Goal: Transaction & Acquisition: Purchase product/service

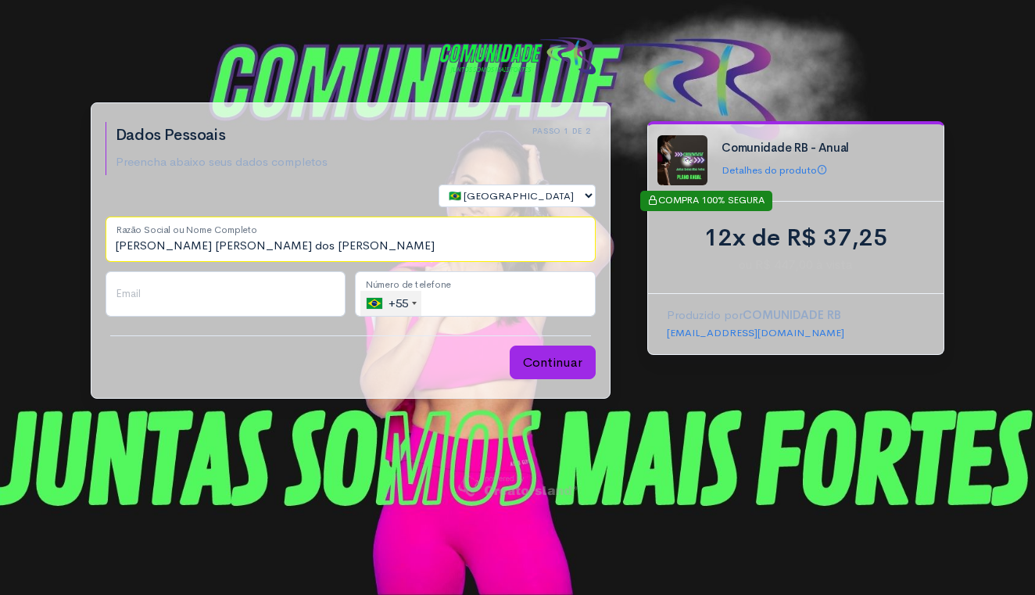
type input "Thaís Distéfano Wiltenburg dos Santos"
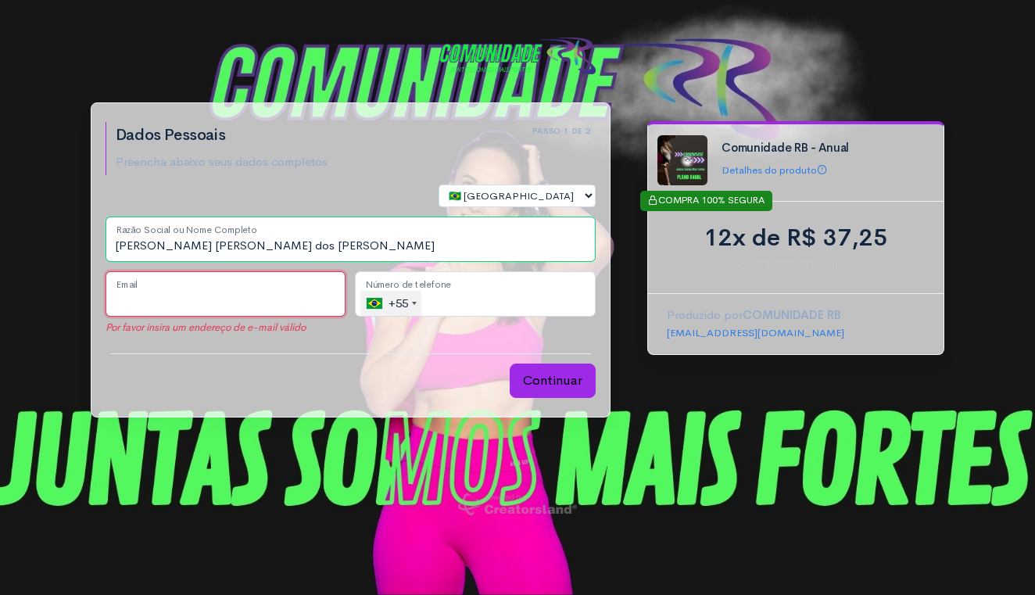
type input "thais_distefano@hotmail.com"
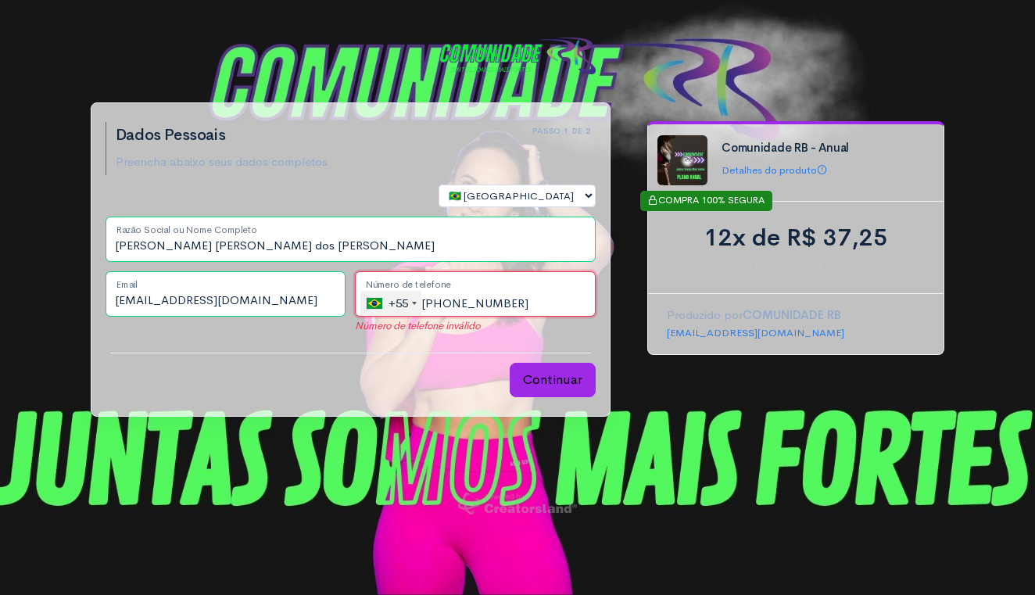
type input "(42) 99912-8311"
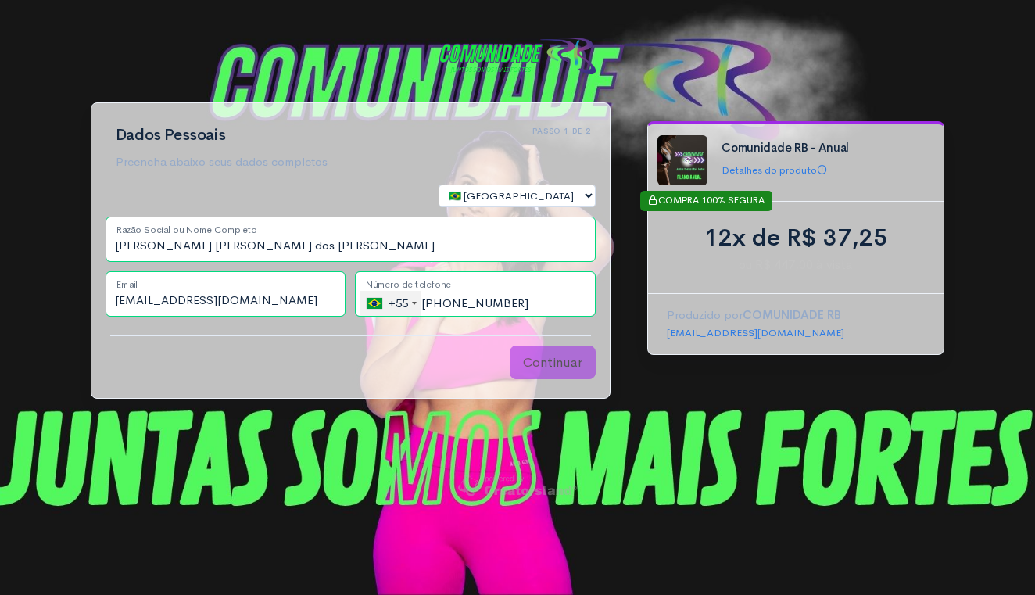
click at [543, 369] on button "Continuar" at bounding box center [553, 363] width 86 height 34
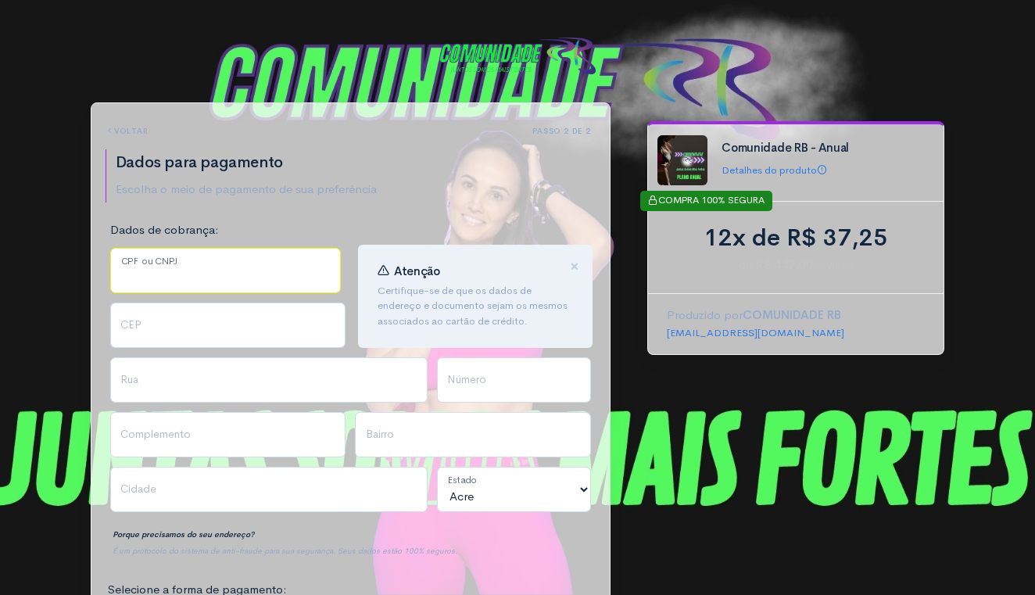
click at [231, 270] on input "CPF ou CNPJ" at bounding box center [225, 270] width 231 height 45
type input "062.342.559-90"
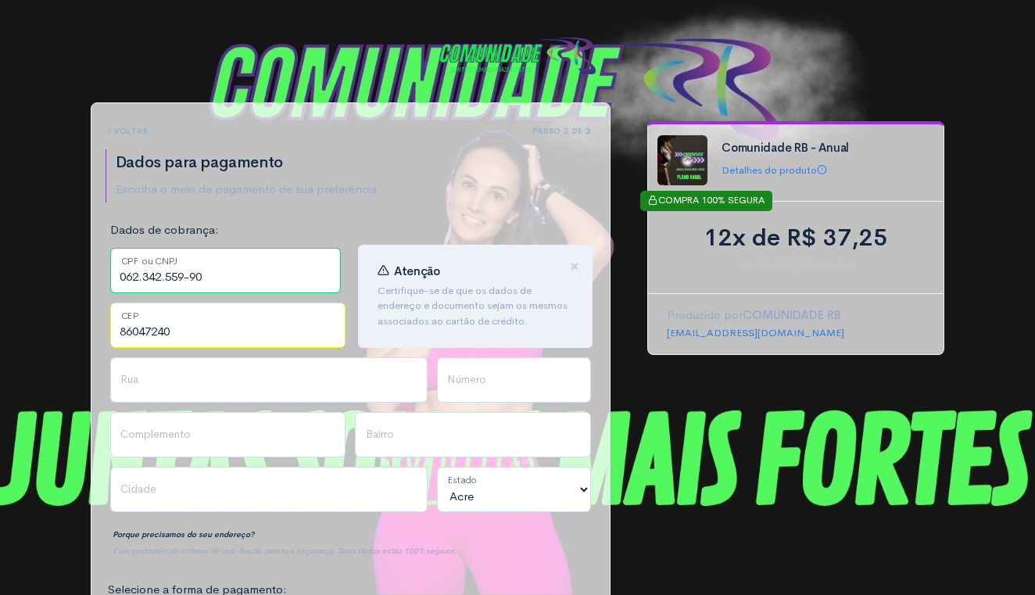
type input "86047240"
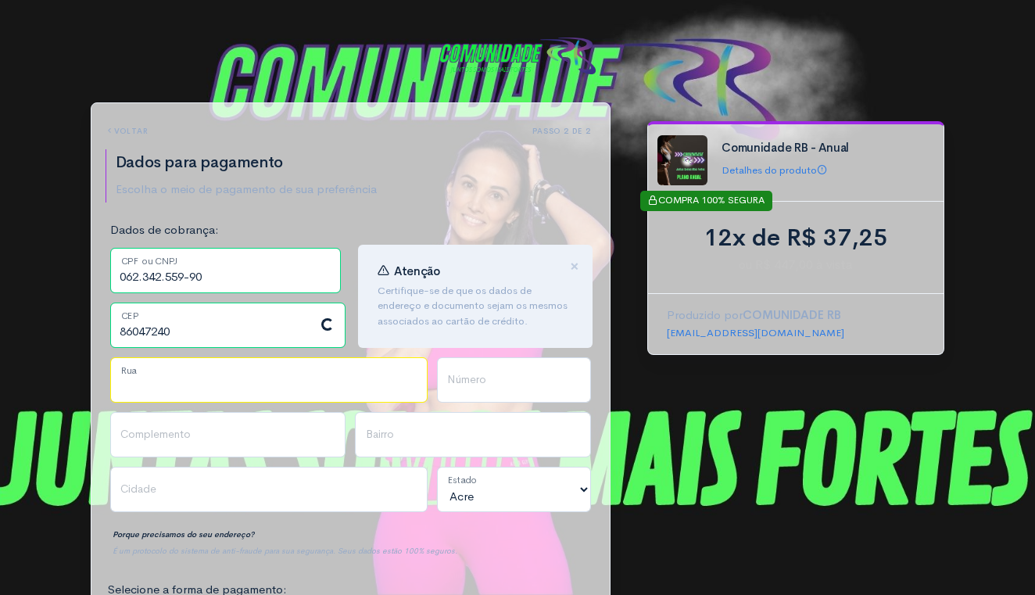
type input "Rua Luiz Natal Bonin"
type input "Granville Parque Residencial"
type input "Londrina"
select select "PR"
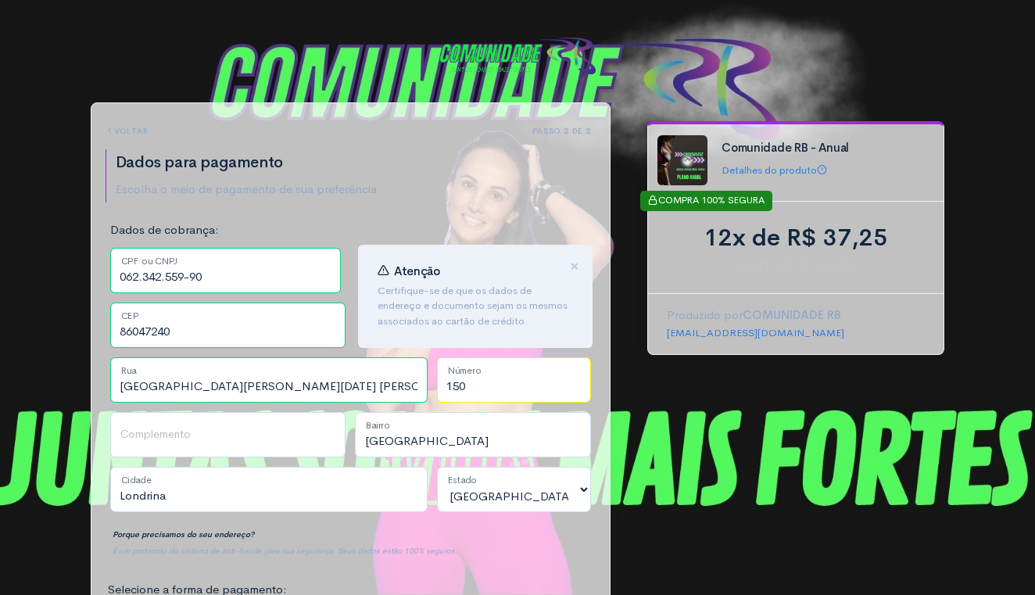
type input "150"
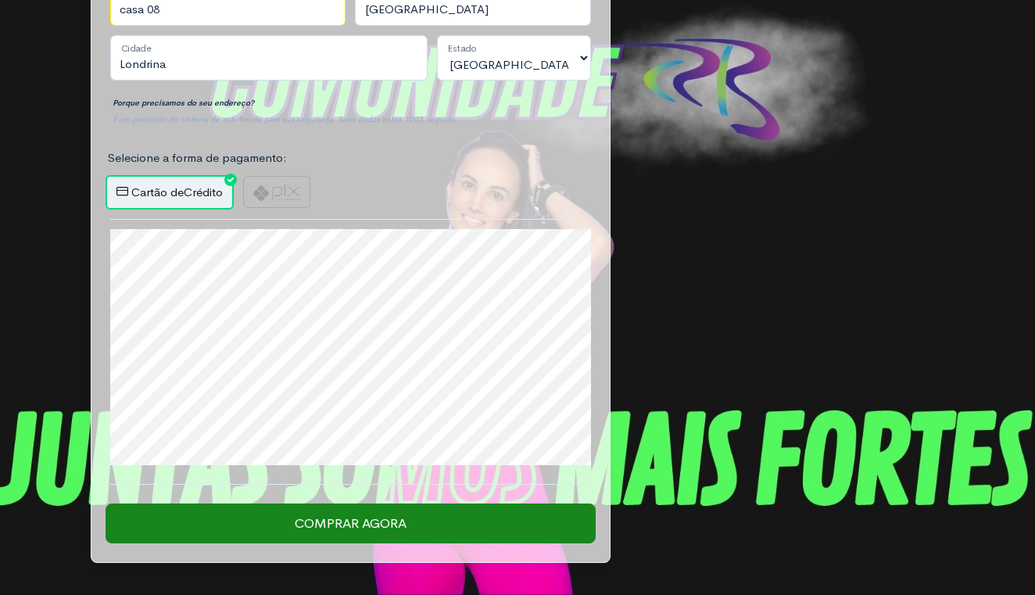
scroll to position [433, 0]
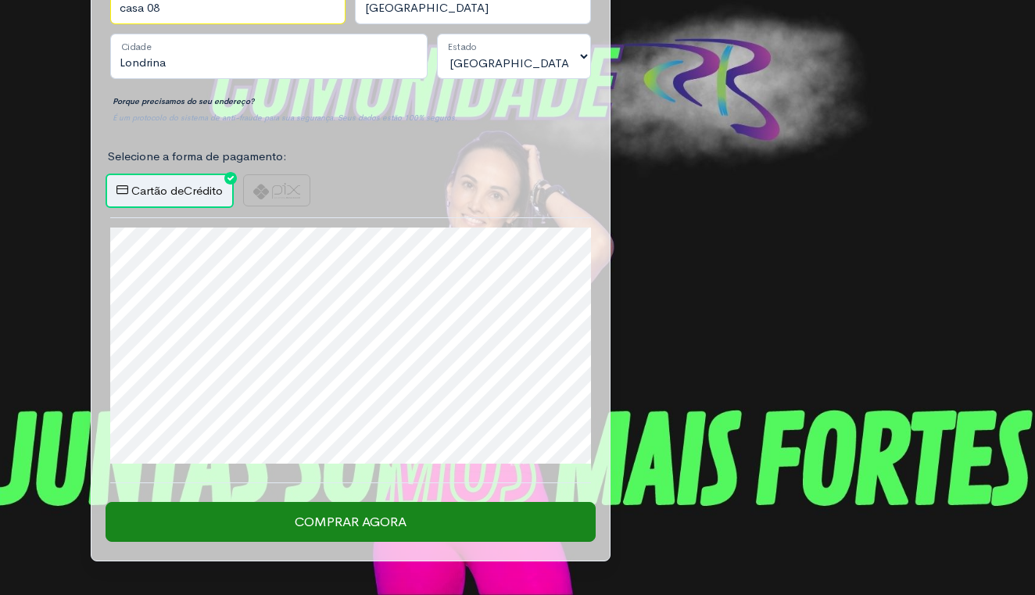
type input "casa 08"
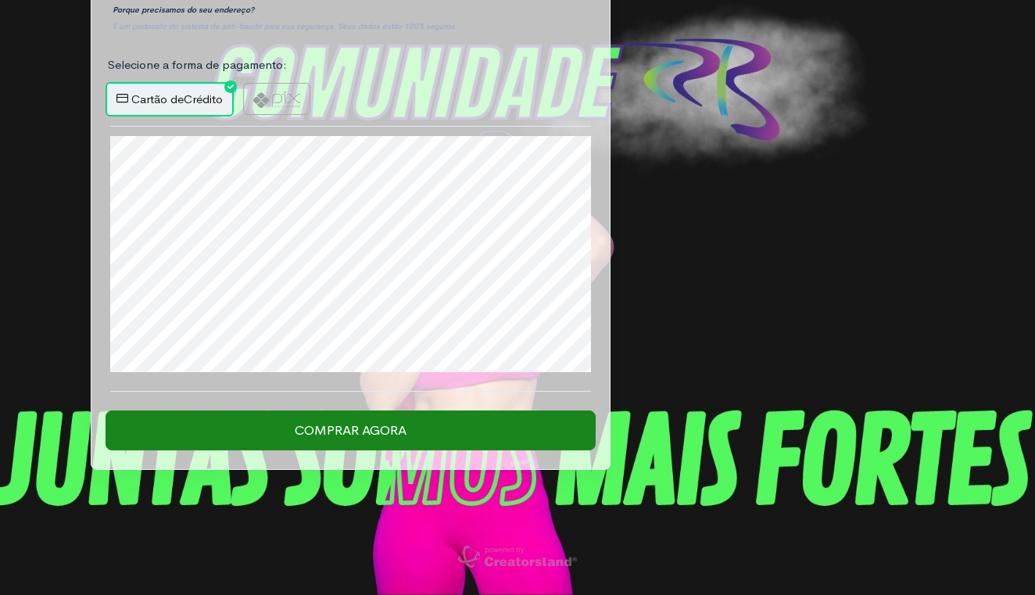
scroll to position [524, 0]
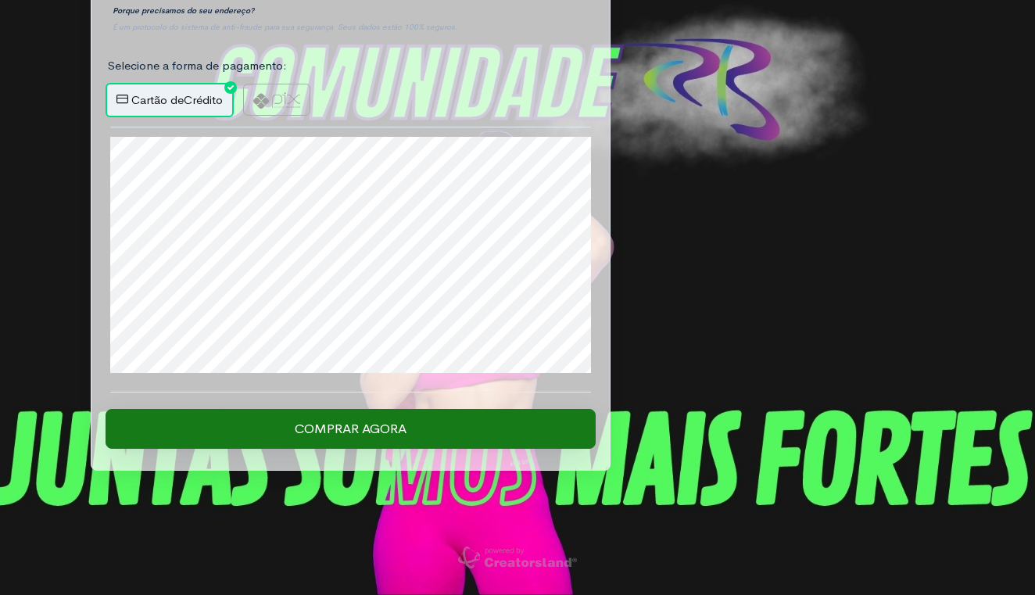
click at [366, 427] on input "Comprar Agora" at bounding box center [351, 429] width 490 height 41
